Goal: Use online tool/utility: Utilize a website feature to perform a specific function

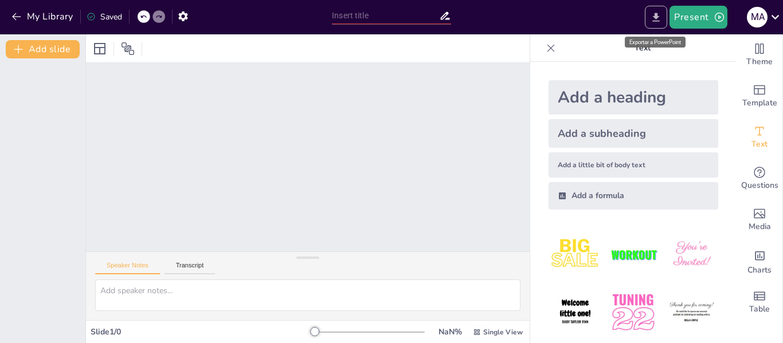
click at [660, 23] on icon "Export to PowerPoint" at bounding box center [656, 17] width 12 height 12
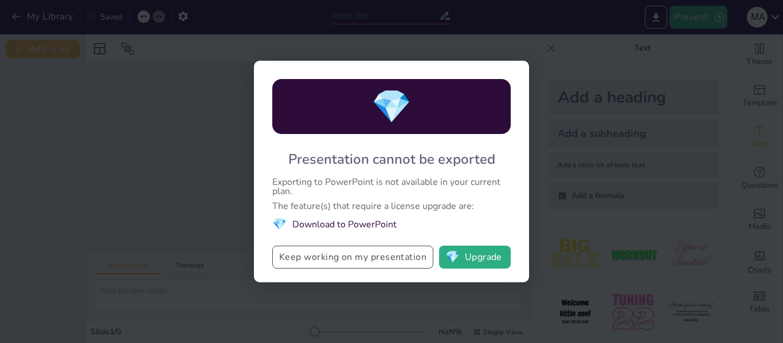
click at [379, 255] on button "Keep working on my presentation" at bounding box center [352, 257] width 161 height 23
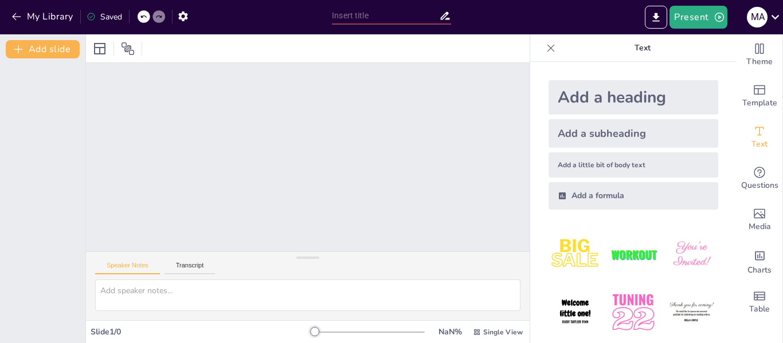
click at [329, 332] on div at bounding box center [370, 332] width 110 height 9
click at [407, 332] on div at bounding box center [370, 332] width 110 height 1
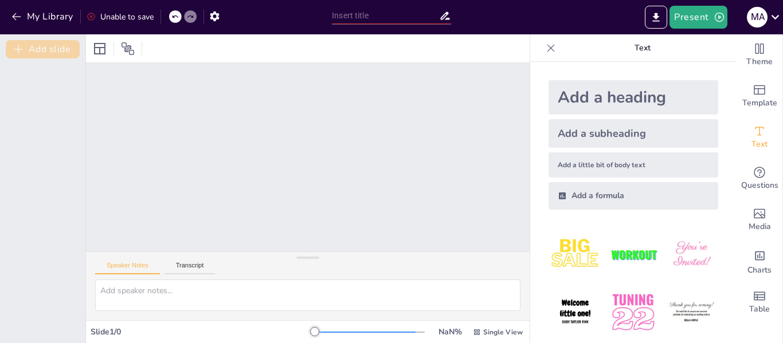
click at [62, 55] on button "Add slide" at bounding box center [43, 49] width 74 height 18
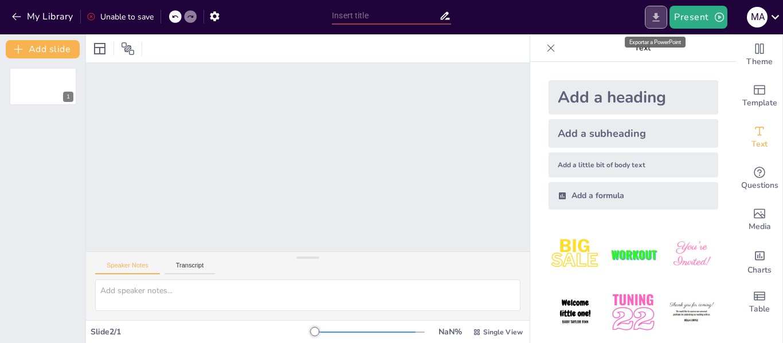
click at [657, 22] on icon "Export to PowerPoint" at bounding box center [656, 17] width 12 height 12
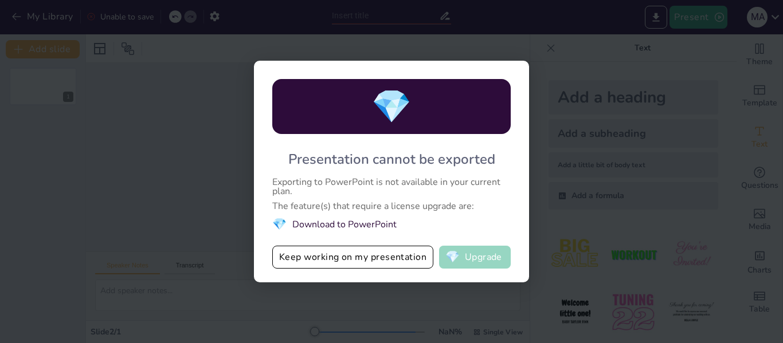
click at [496, 254] on button "💎 Upgrade" at bounding box center [475, 257] width 72 height 23
